Goal: Task Accomplishment & Management: Complete application form

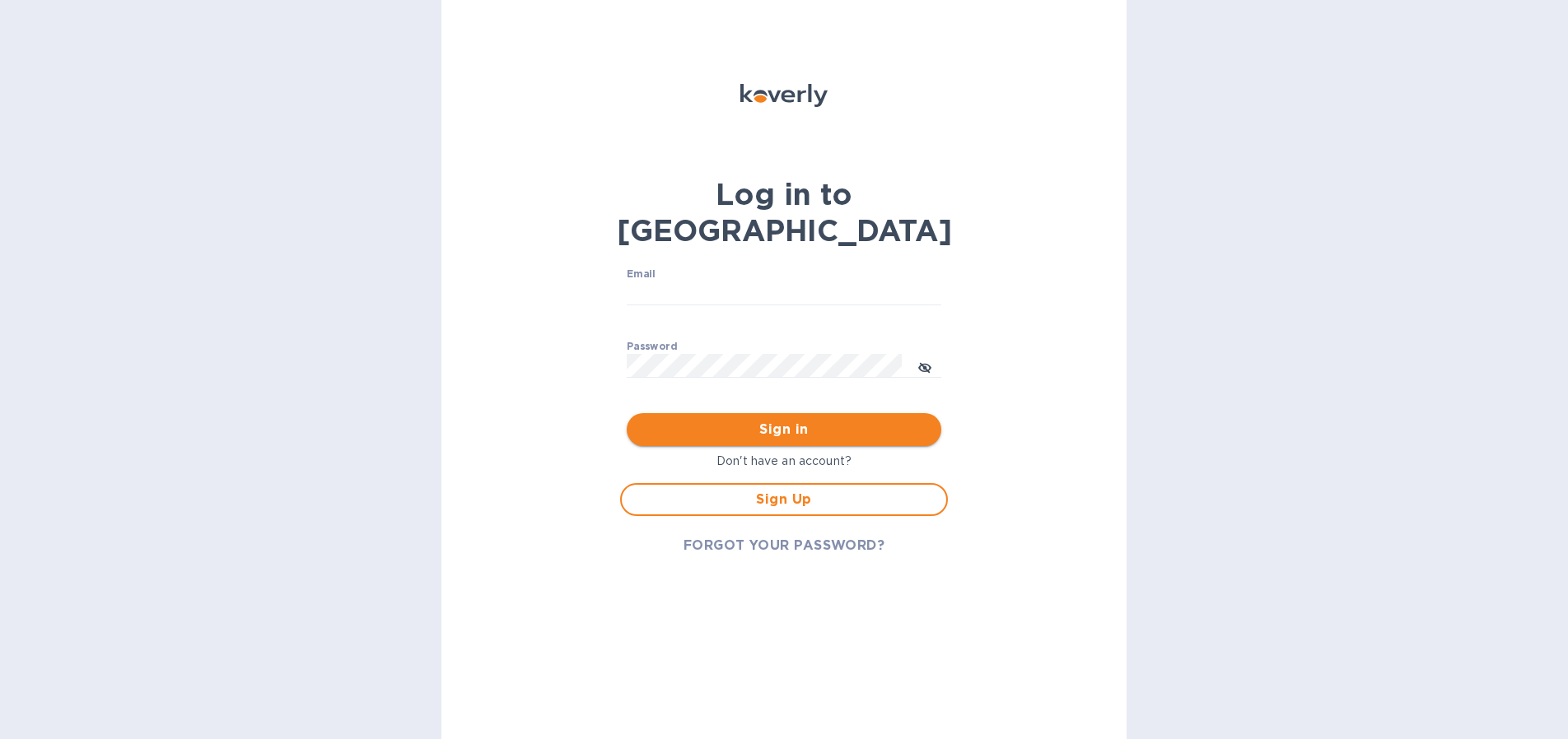
type input "accounting@convivewines.com"
click at [816, 420] on span "Sign in" at bounding box center [784, 429] width 288 height 20
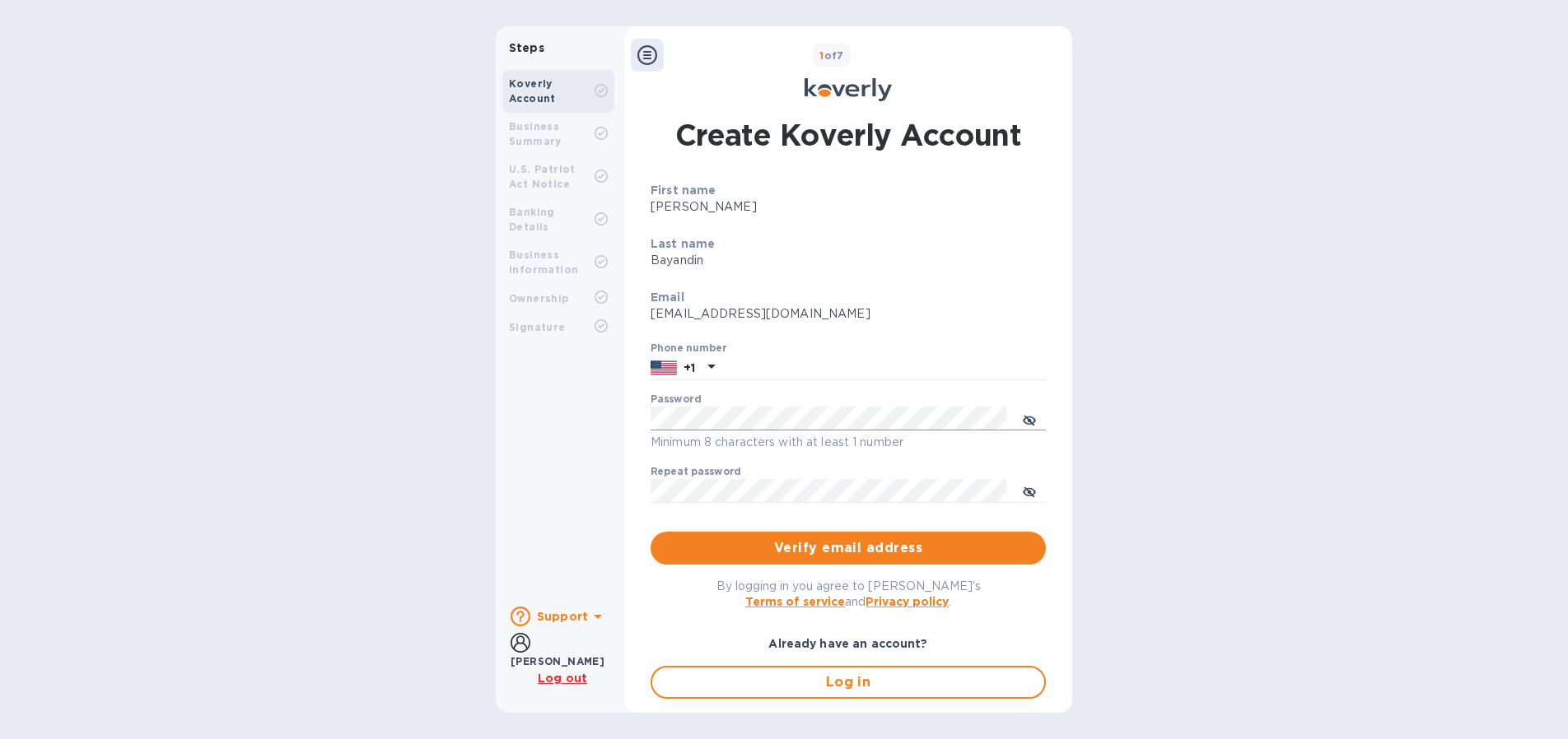
click at [1028, 419] on icon "toggle password visibility" at bounding box center [1029, 420] width 4 height 4
click at [809, 359] on input "text" at bounding box center [884, 368] width 325 height 25
click at [929, 305] on p "accounting@convivewines.com" at bounding box center [847, 313] width 395 height 17
click at [855, 545] on span "Verify email address" at bounding box center [848, 548] width 369 height 20
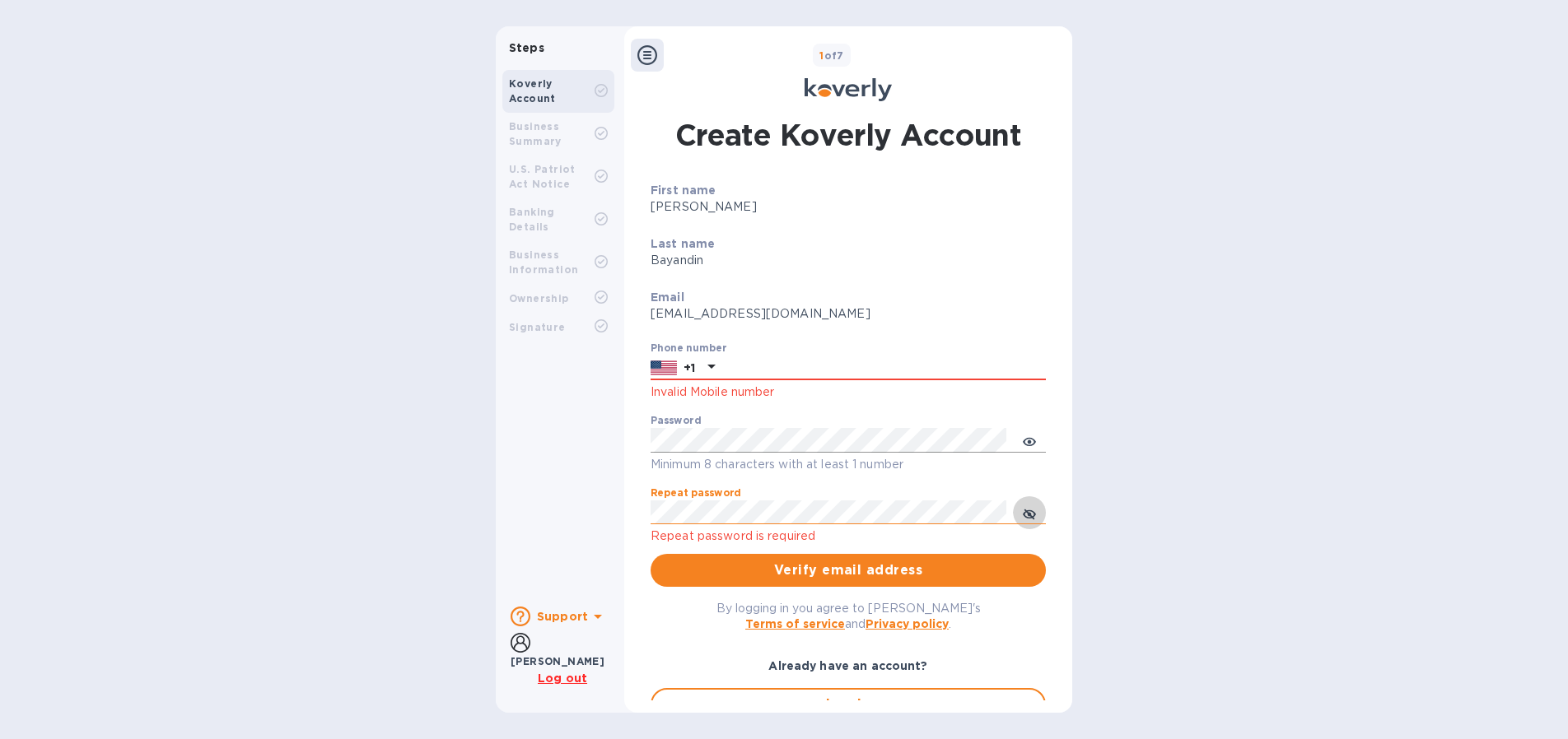
click at [1030, 514] on icon "toggle password visibility" at bounding box center [1028, 514] width 13 height 13
click at [766, 362] on input "text" at bounding box center [884, 368] width 325 height 25
type input "9178228784"
click at [913, 566] on span "Verify email address" at bounding box center [848, 570] width 369 height 20
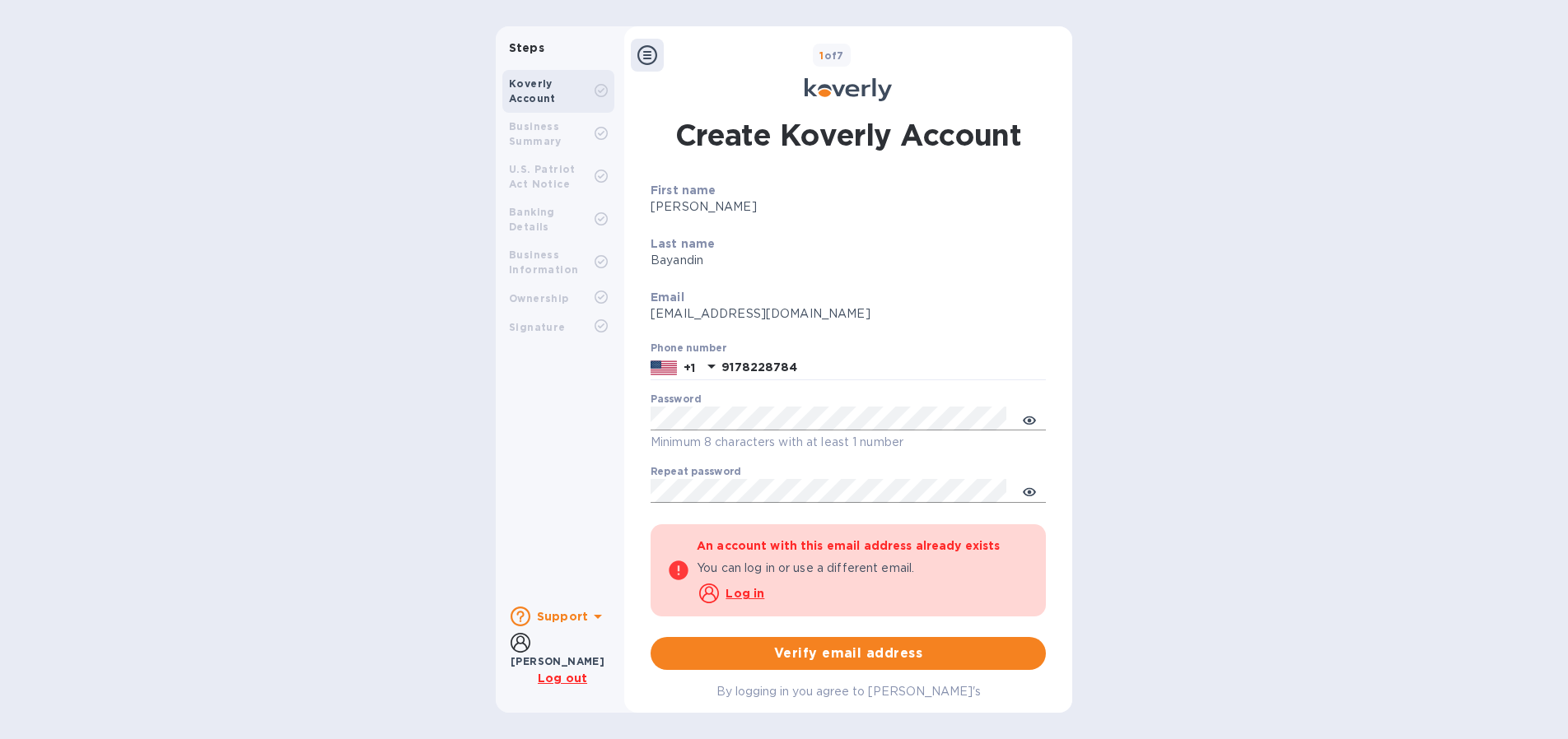
click at [740, 593] on u "Log in" at bounding box center [745, 594] width 39 height 13
